Goal: Check status: Check status

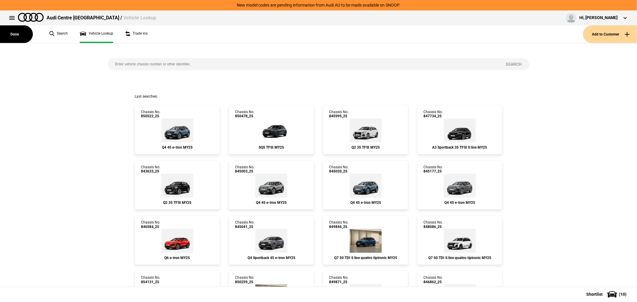
click at [189, 63] on input "search" at bounding box center [303, 64] width 391 height 12
type input "853662"
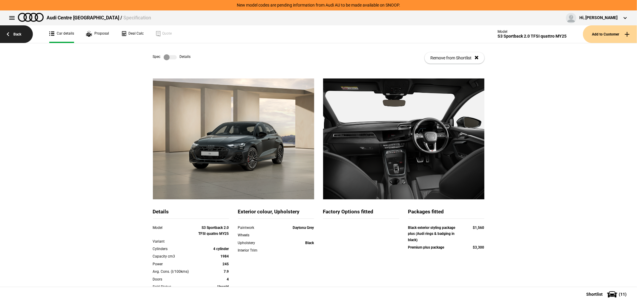
click at [19, 29] on link "Back" at bounding box center [16, 34] width 33 height 18
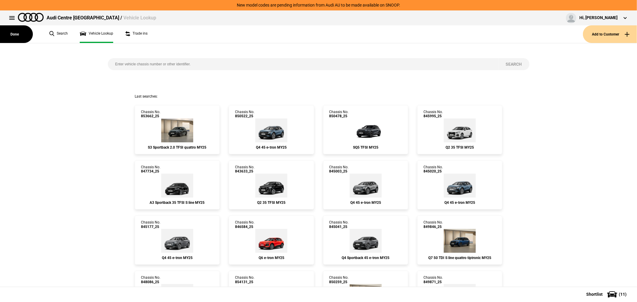
click at [206, 63] on input "search" at bounding box center [303, 64] width 391 height 12
type input "wauzzzf12rd019010"
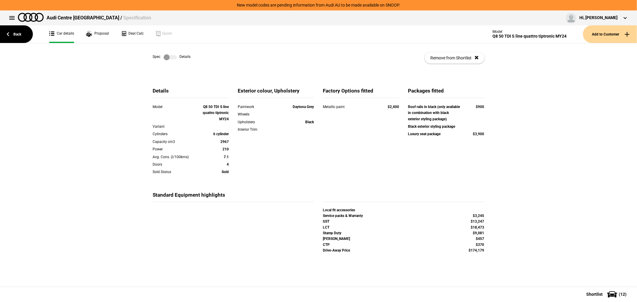
click at [166, 58] on label at bounding box center [170, 57] width 13 height 6
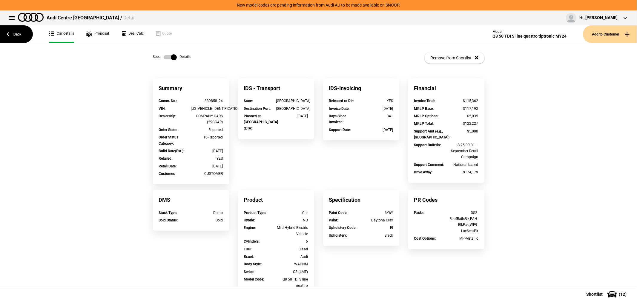
click at [166, 58] on label at bounding box center [170, 57] width 13 height 6
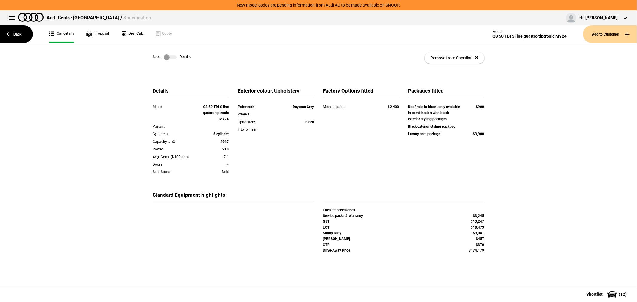
click at [166, 56] on label at bounding box center [170, 57] width 13 height 6
